Goal: Find specific page/section: Find specific page/section

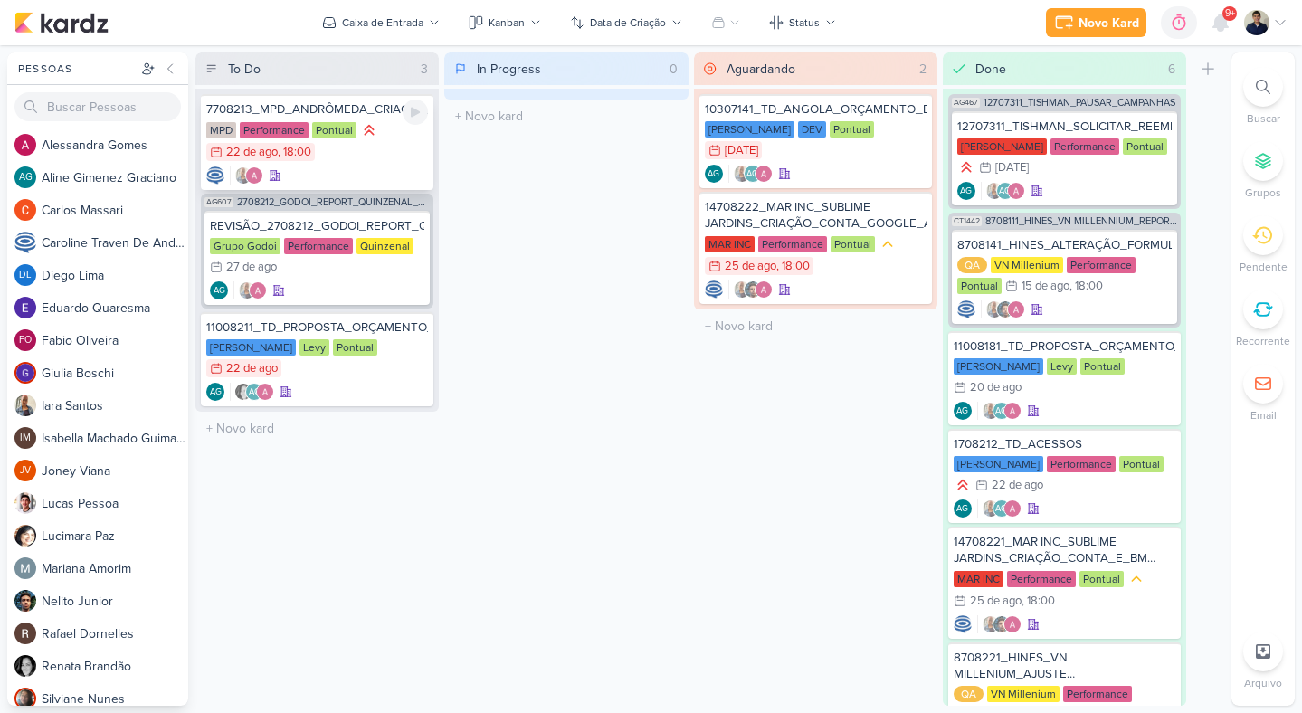
click at [395, 145] on div "MPD Performance Pontual 22/8 22 de ago , 18:00" at bounding box center [317, 142] width 222 height 42
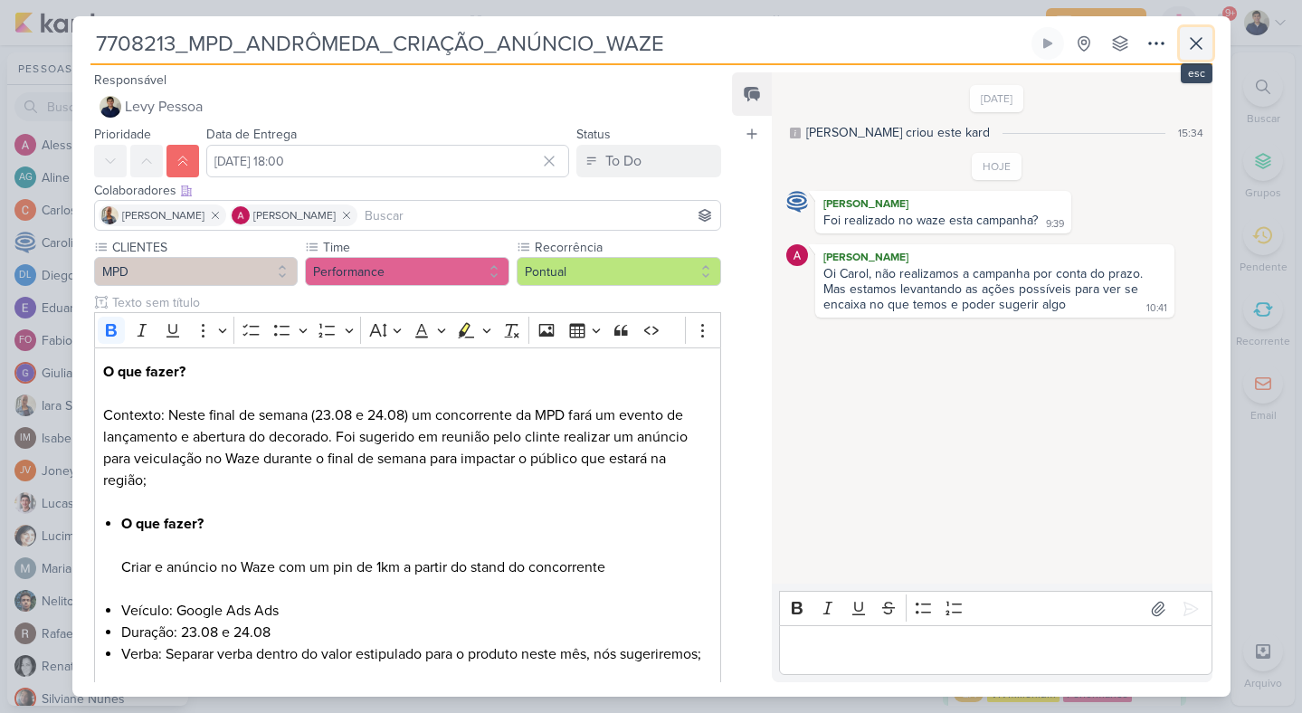
click at [1191, 42] on icon at bounding box center [1196, 44] width 22 height 22
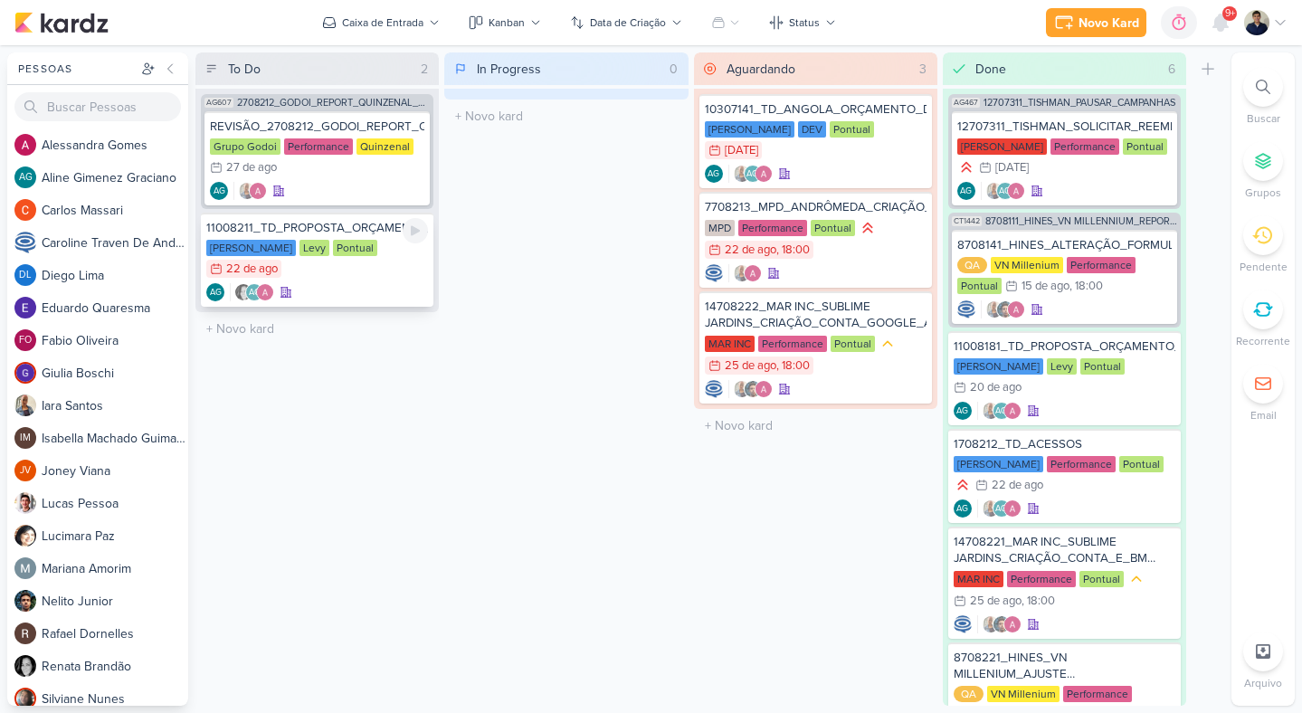
click at [376, 262] on div "Teixeira Duarte Levy Pontual 22/8 22 de ago" at bounding box center [317, 260] width 222 height 40
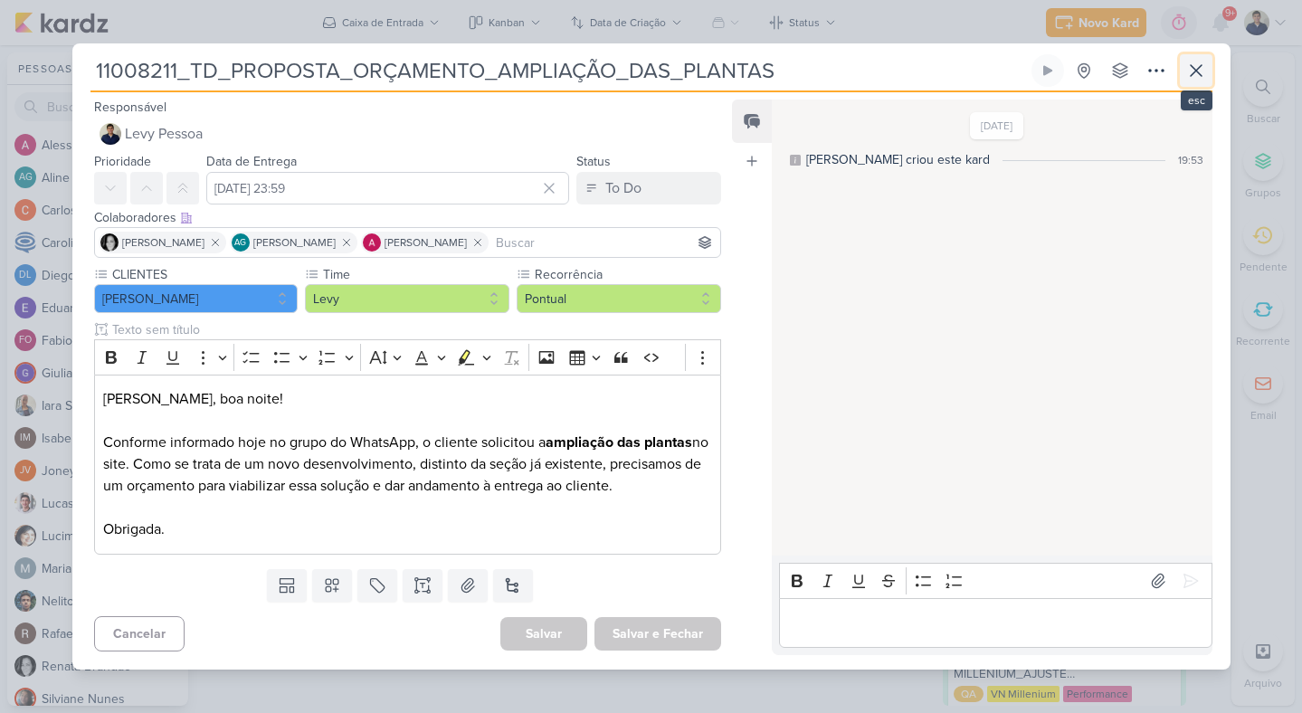
click at [1196, 68] on icon at bounding box center [1196, 71] width 22 height 22
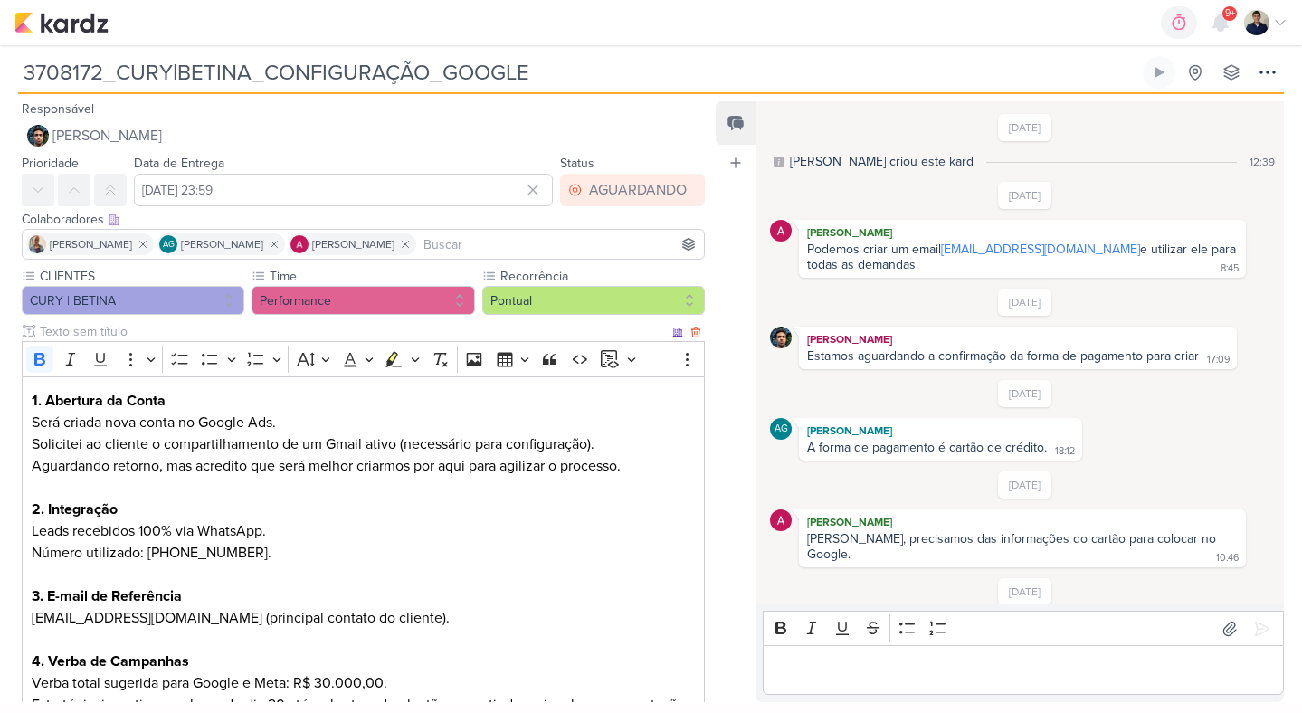
scroll to position [138, 0]
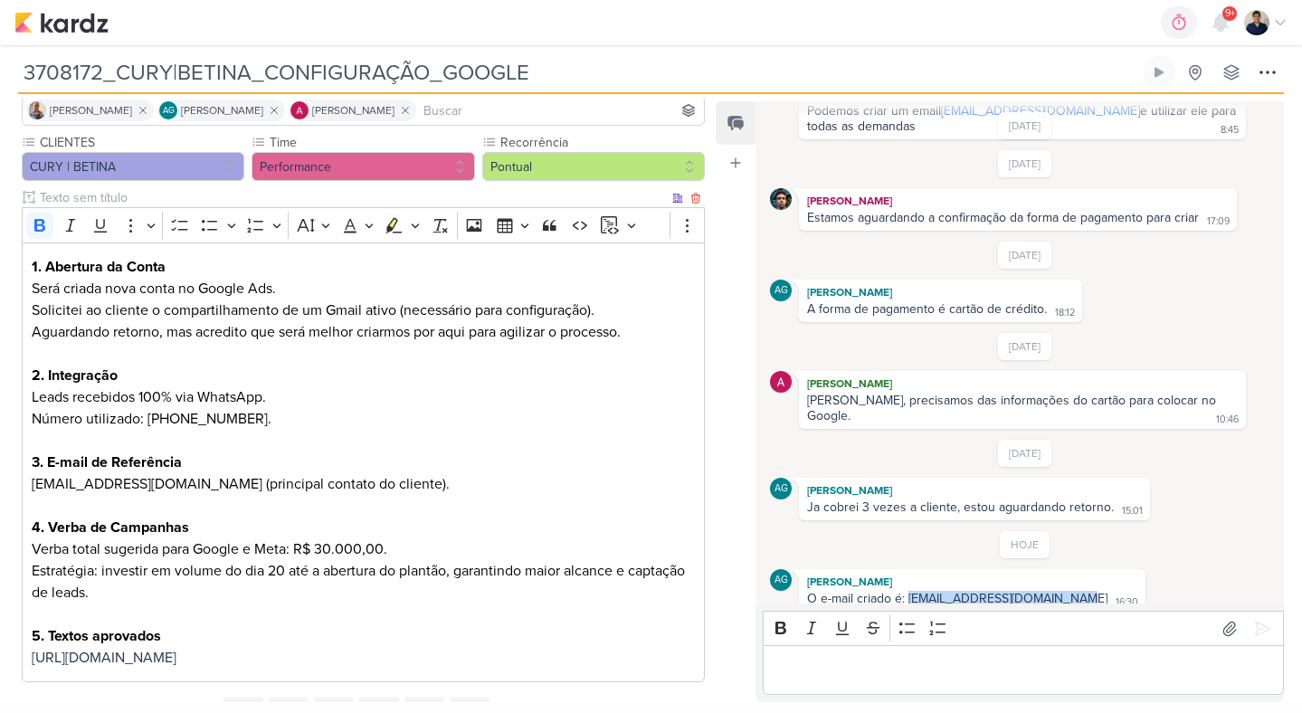
click at [347, 377] on h3 "2. Integração" at bounding box center [364, 376] width 664 height 22
